Goal: Navigation & Orientation: Find specific page/section

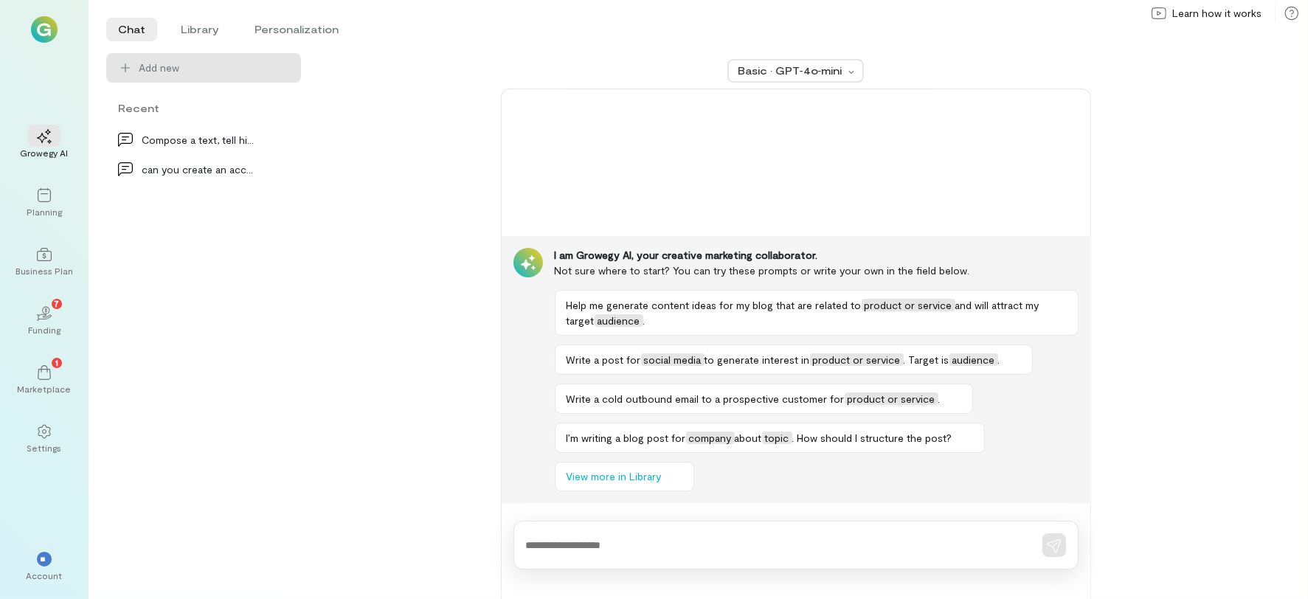
click at [1222, 225] on div "Basic · GPT‑4o‑mini I am Growegy AI, your creative marketing collaborator. Not …" at bounding box center [796, 326] width 954 height 546
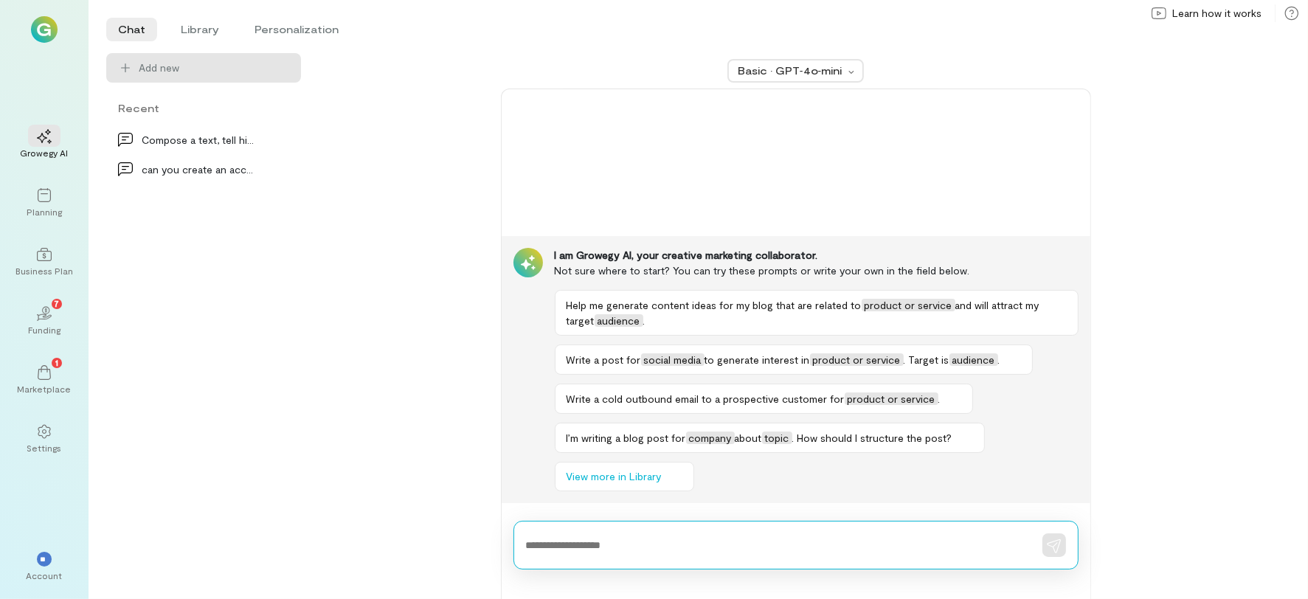
click at [628, 549] on textarea at bounding box center [775, 545] width 499 height 15
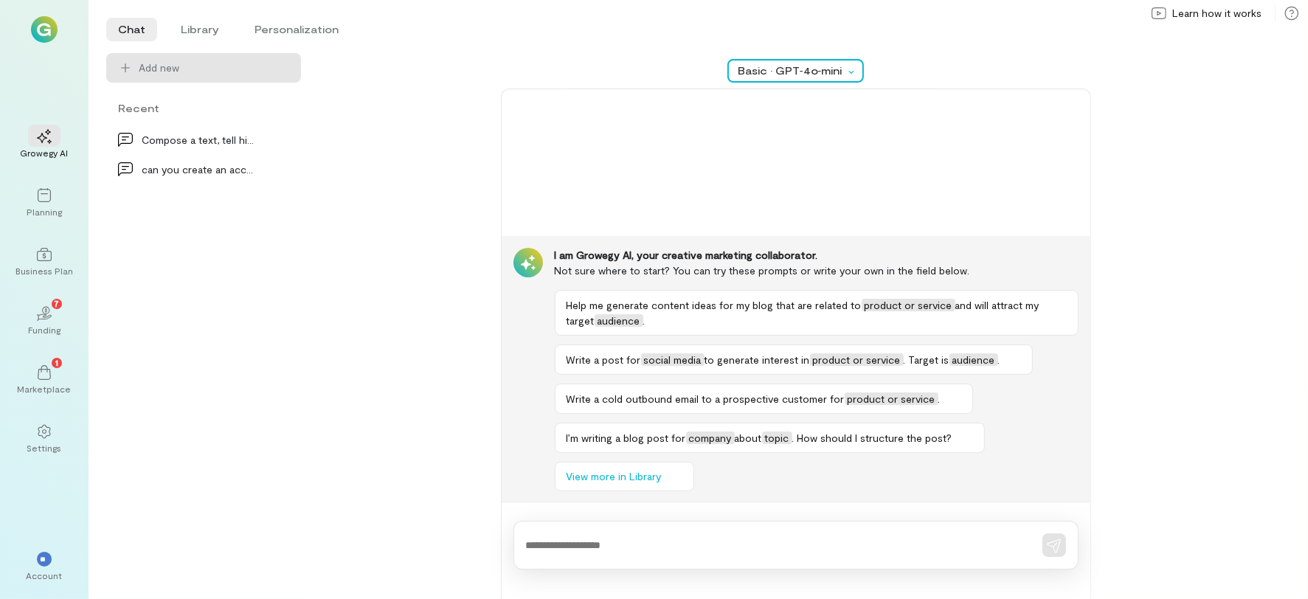
click at [850, 66] on div at bounding box center [854, 70] width 17 height 15
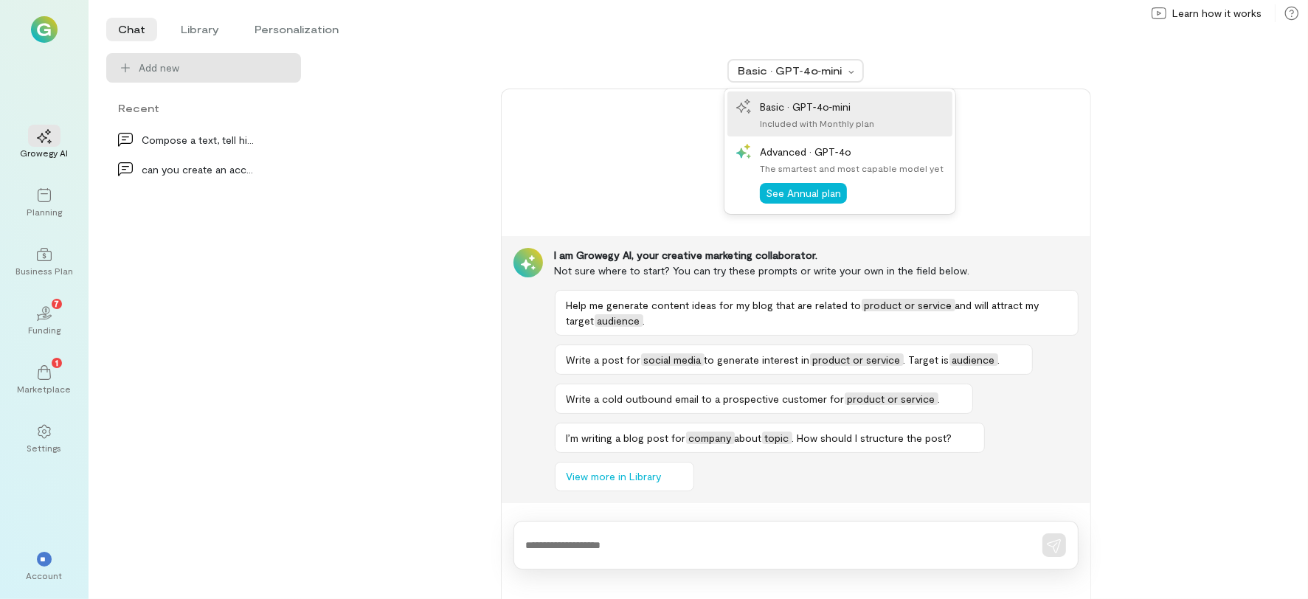
click at [1188, 176] on div "option selected, 1 of 2. 2 results available. Use Up and Down to choose options…" at bounding box center [796, 326] width 954 height 546
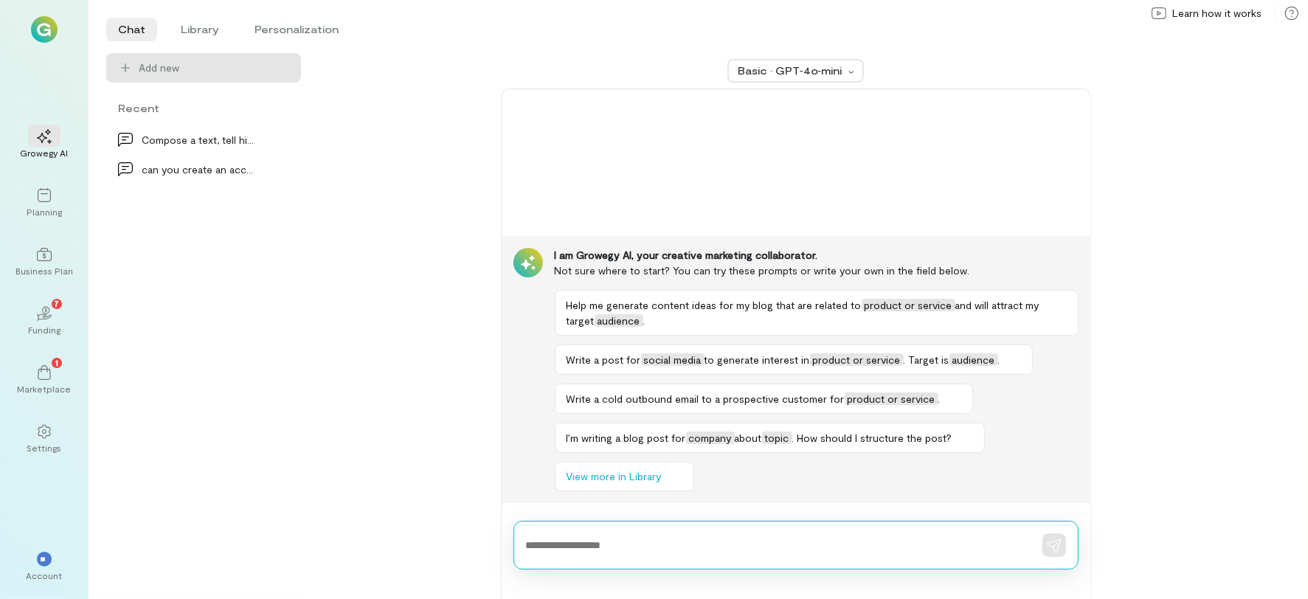
click at [616, 544] on textarea at bounding box center [775, 545] width 499 height 15
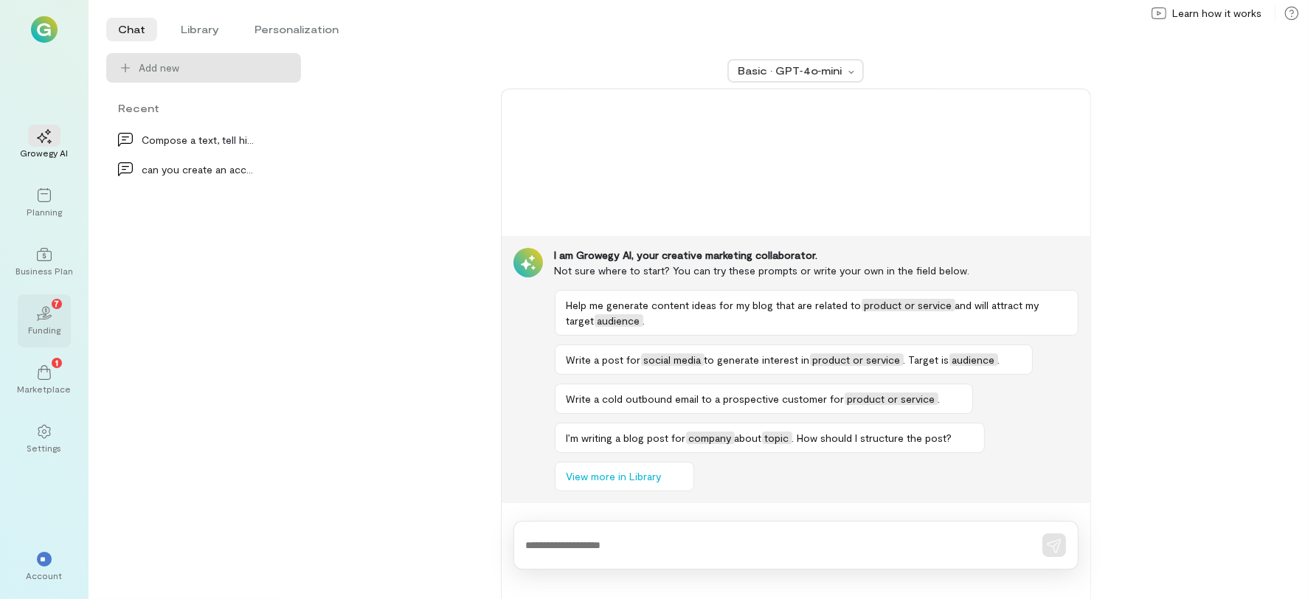
click at [26, 330] on div "02 7 Funding" at bounding box center [44, 320] width 53 height 53
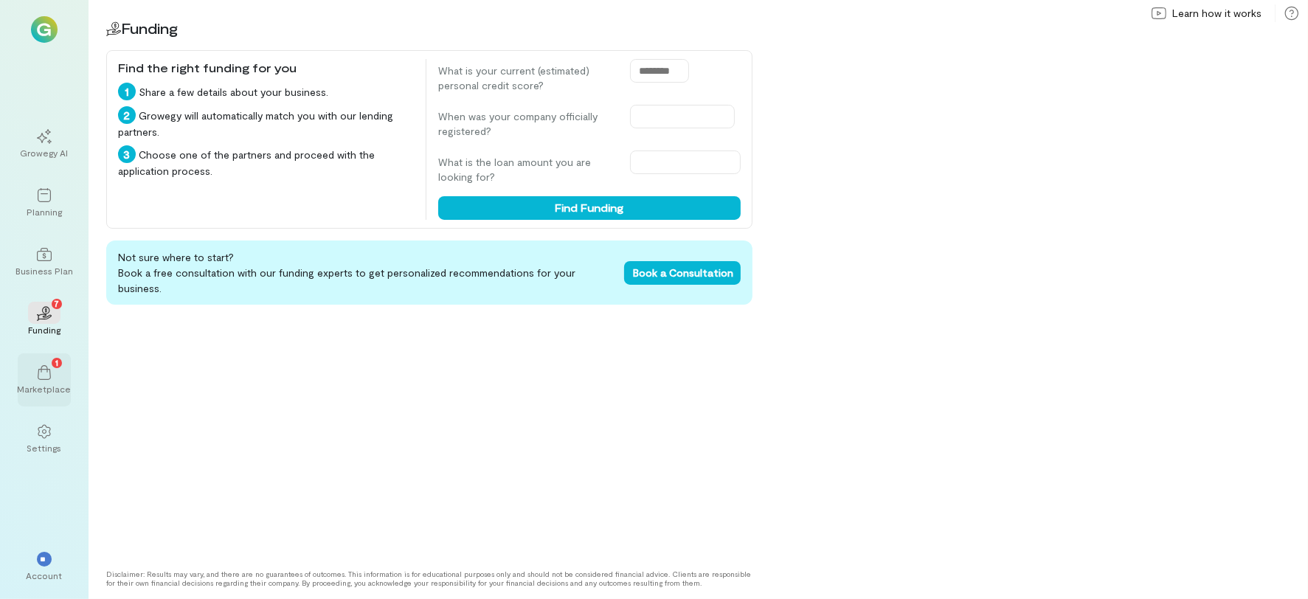
click at [45, 376] on icon at bounding box center [44, 372] width 15 height 15
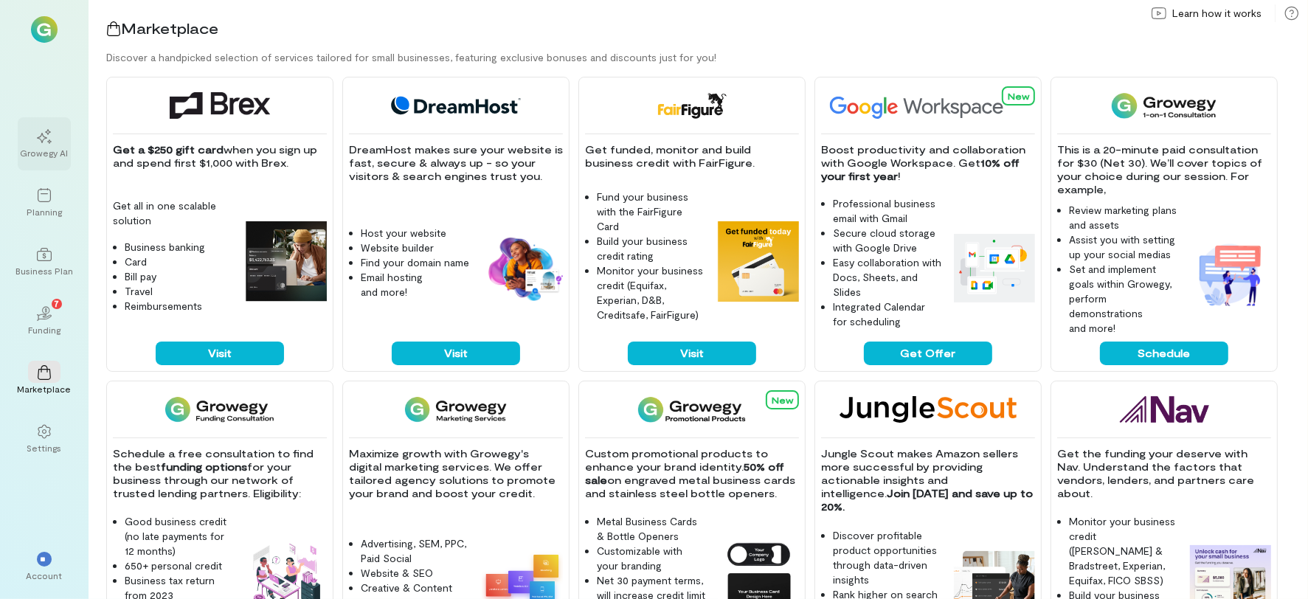
click at [50, 145] on div at bounding box center [44, 136] width 32 height 22
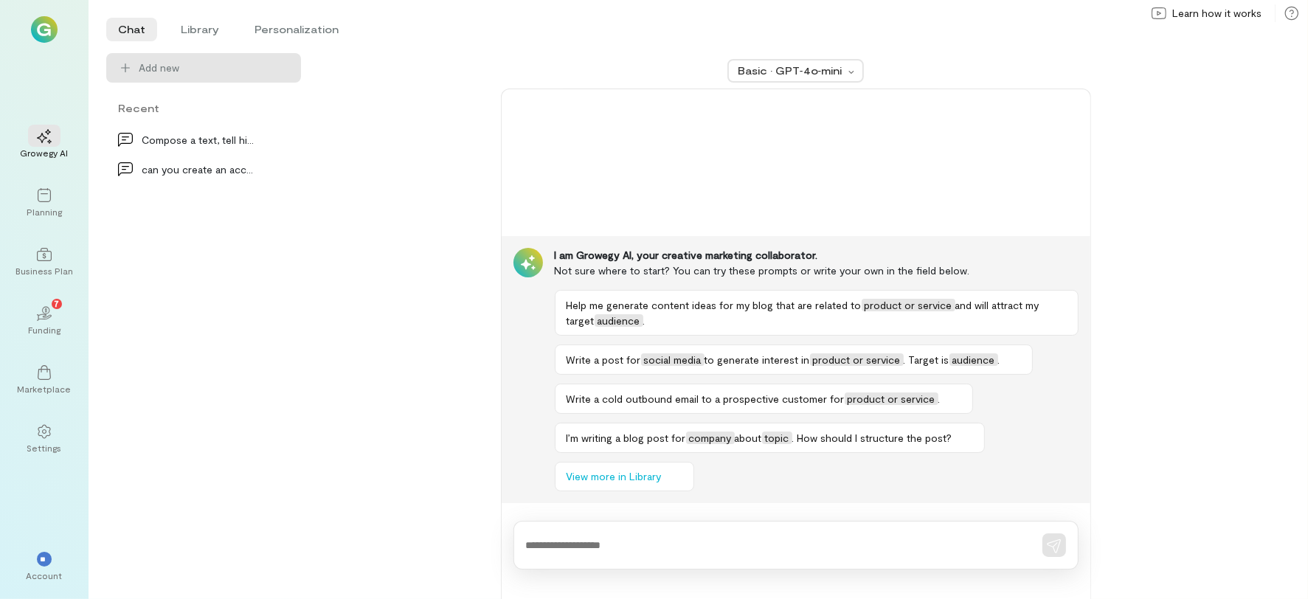
click at [1229, 200] on div "Basic · GPT‑4o‑mini I am Growegy AI, your creative marketing collaborator. Not …" at bounding box center [796, 326] width 954 height 546
